Goal: Task Accomplishment & Management: Manage account settings

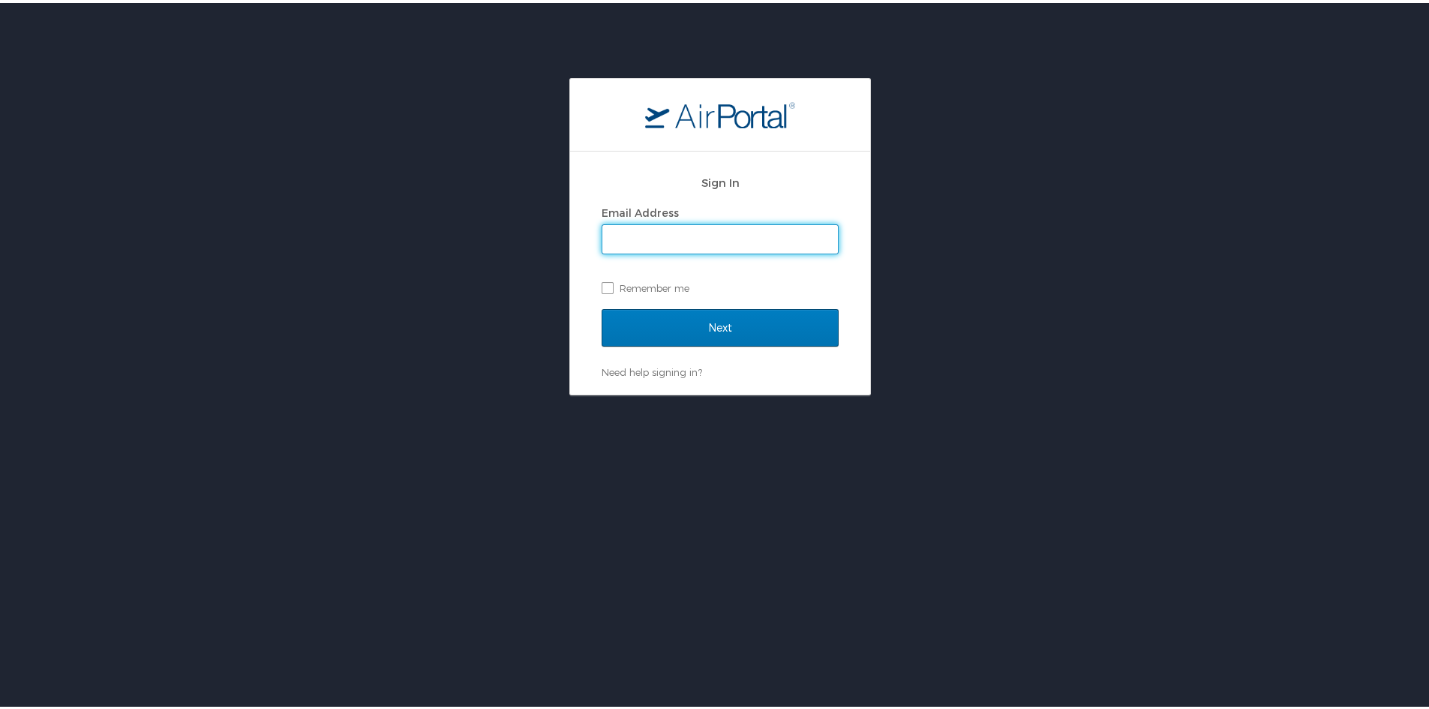
type input "emily.skaikay@laregents.edu"
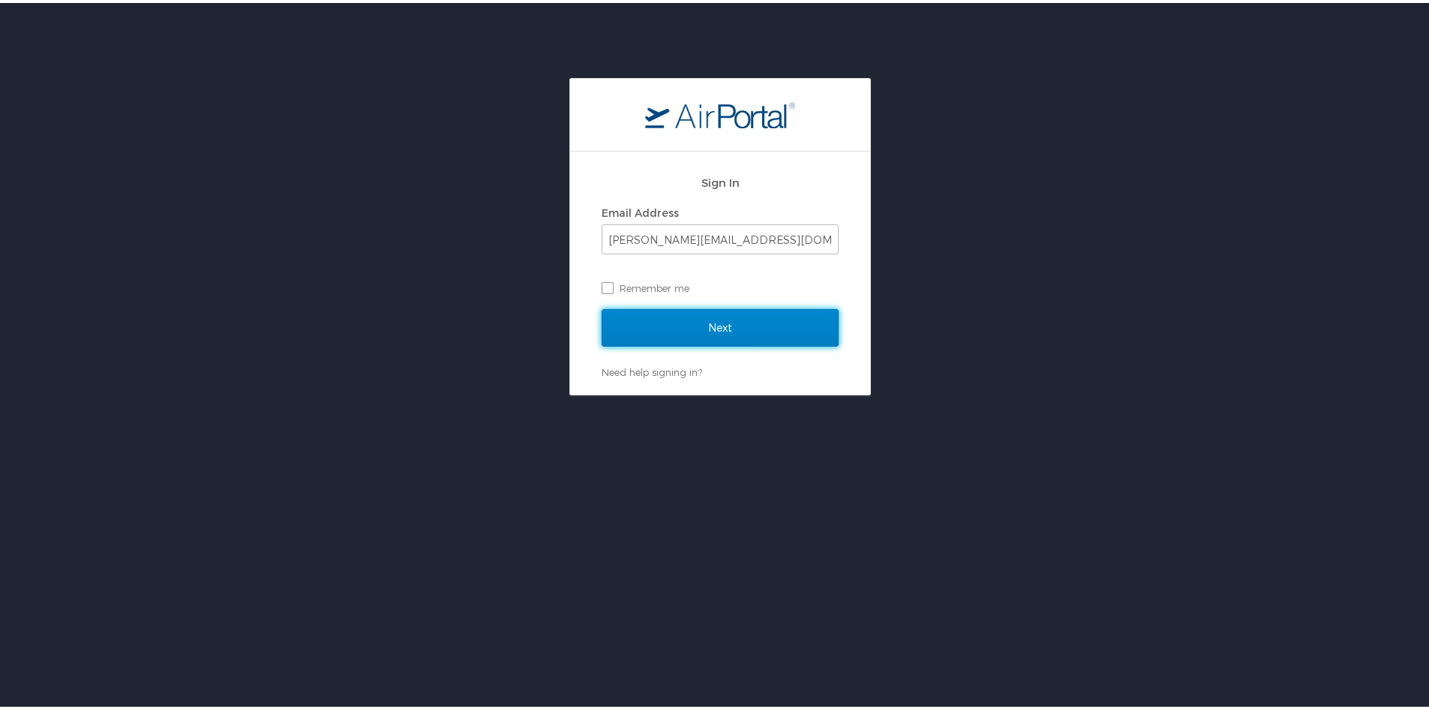
click at [663, 323] on input "Next" at bounding box center [720, 325] width 237 height 38
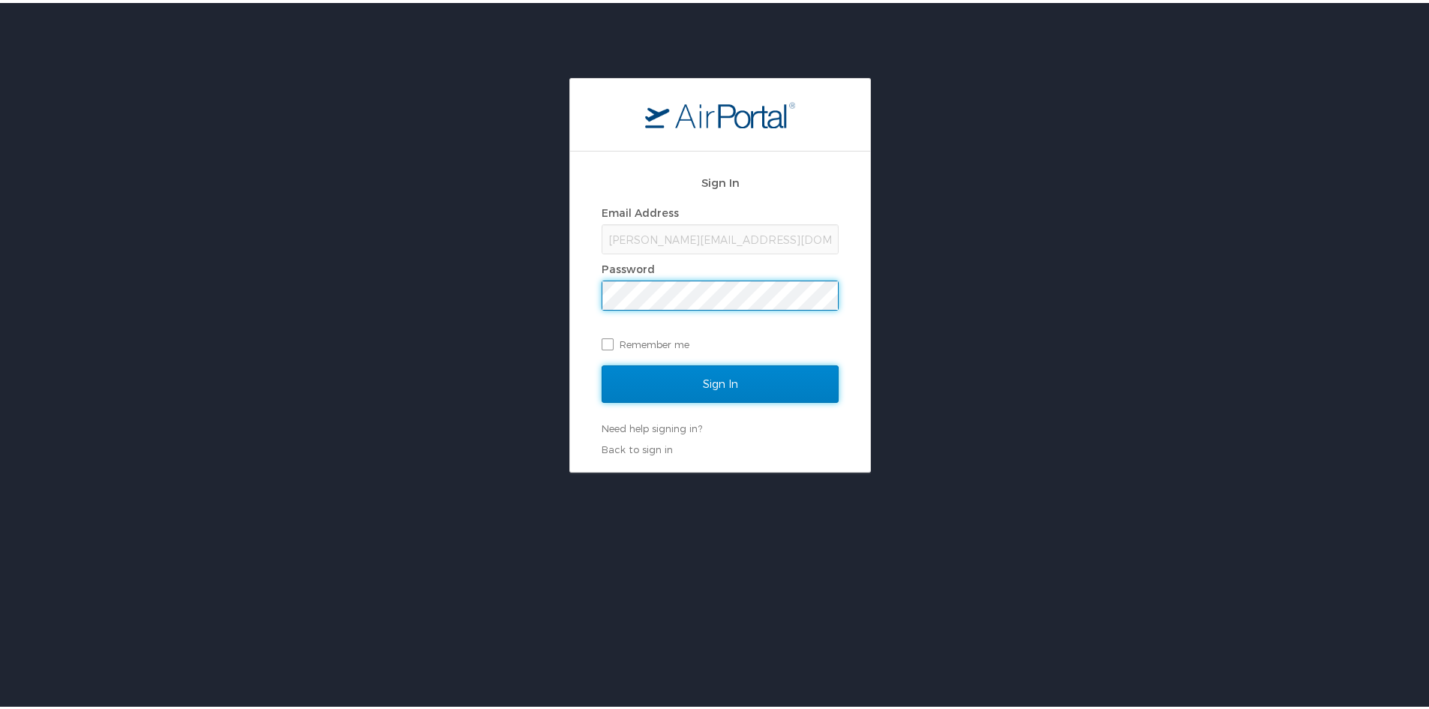
click at [639, 382] on input "Sign In" at bounding box center [720, 381] width 237 height 38
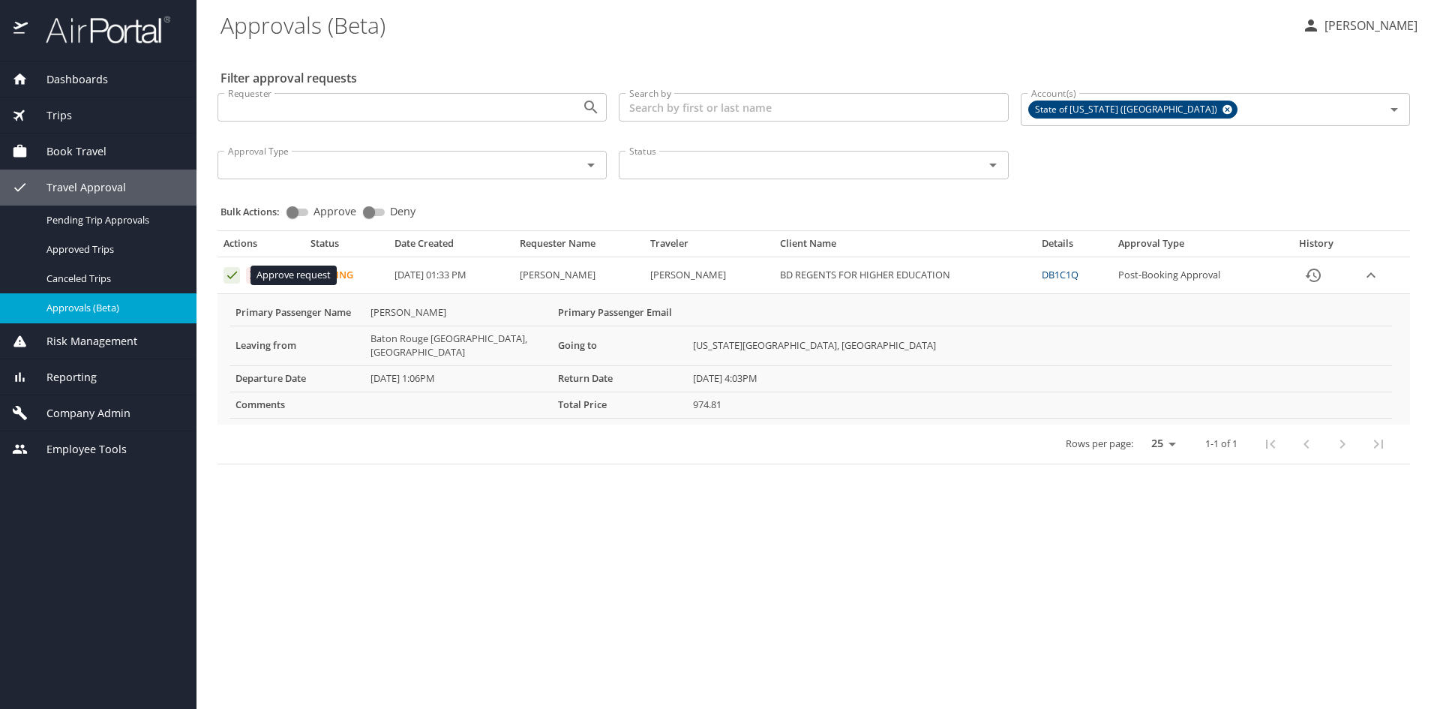
click at [233, 277] on icon "Approval table" at bounding box center [232, 276] width 10 height 8
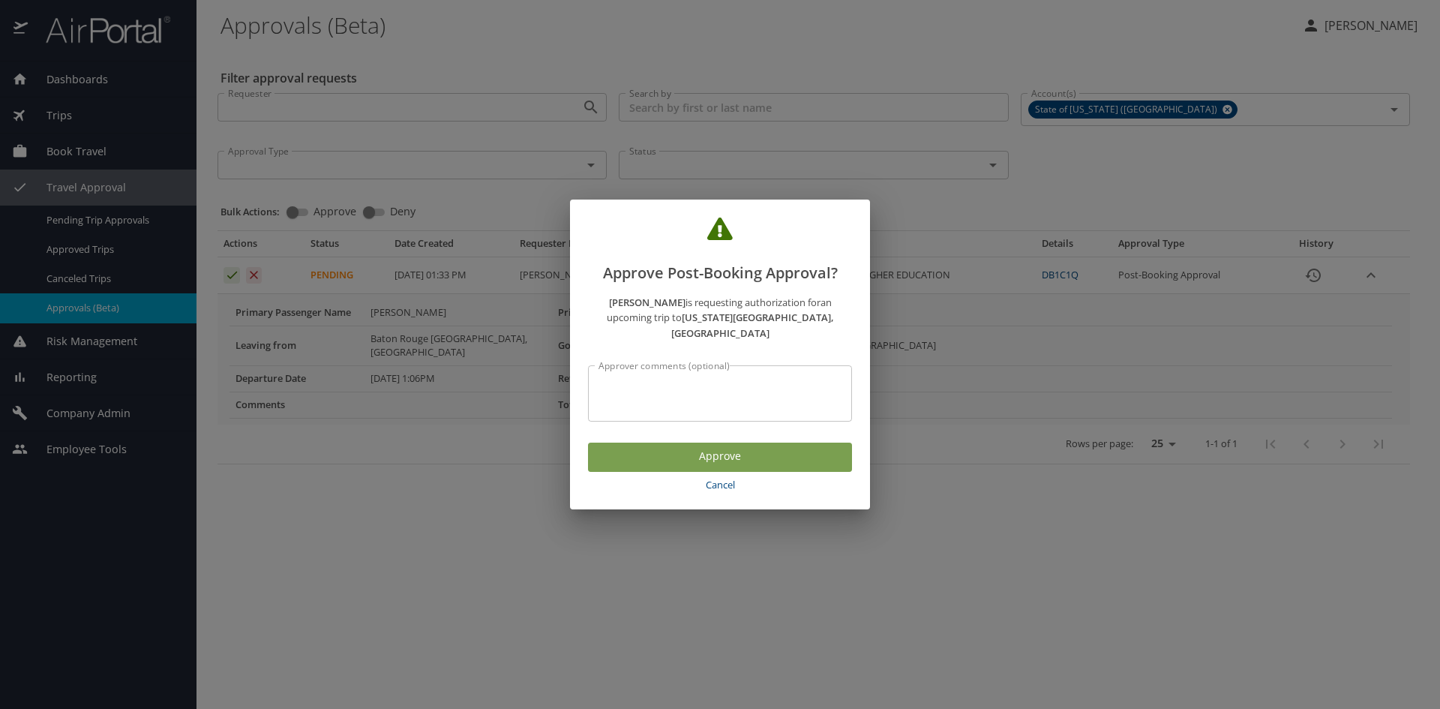
click at [725, 448] on span "Approve" at bounding box center [720, 456] width 240 height 19
